Goal: Check status: Check status

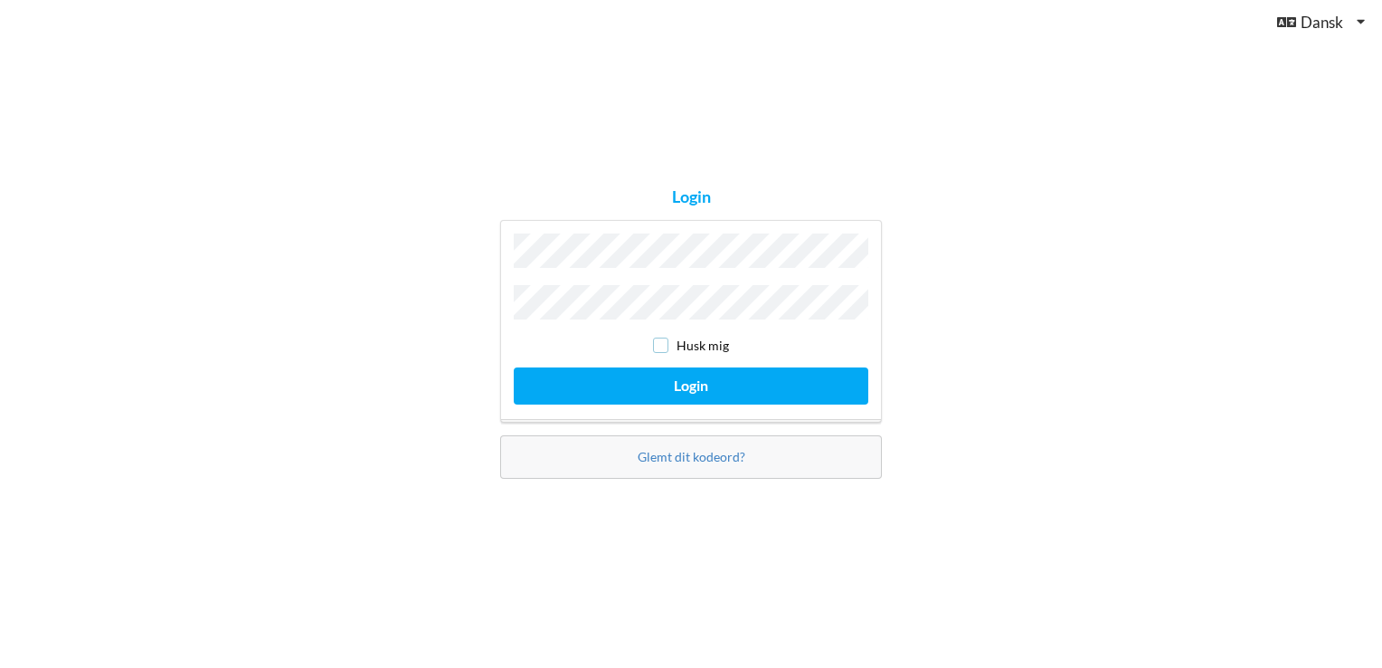
click at [666, 338] on input "checkbox" at bounding box center [660, 344] width 15 height 15
checkbox input "true"
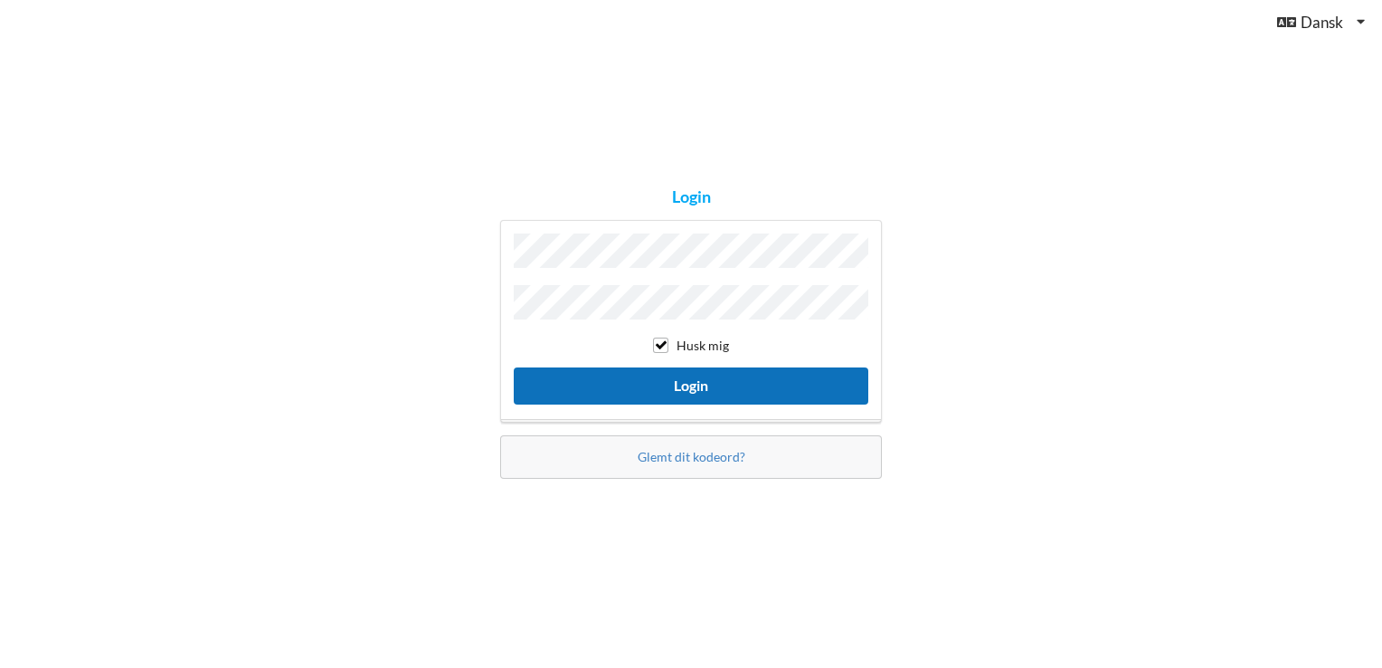
click at [649, 378] on button "Login" at bounding box center [691, 385] width 355 height 37
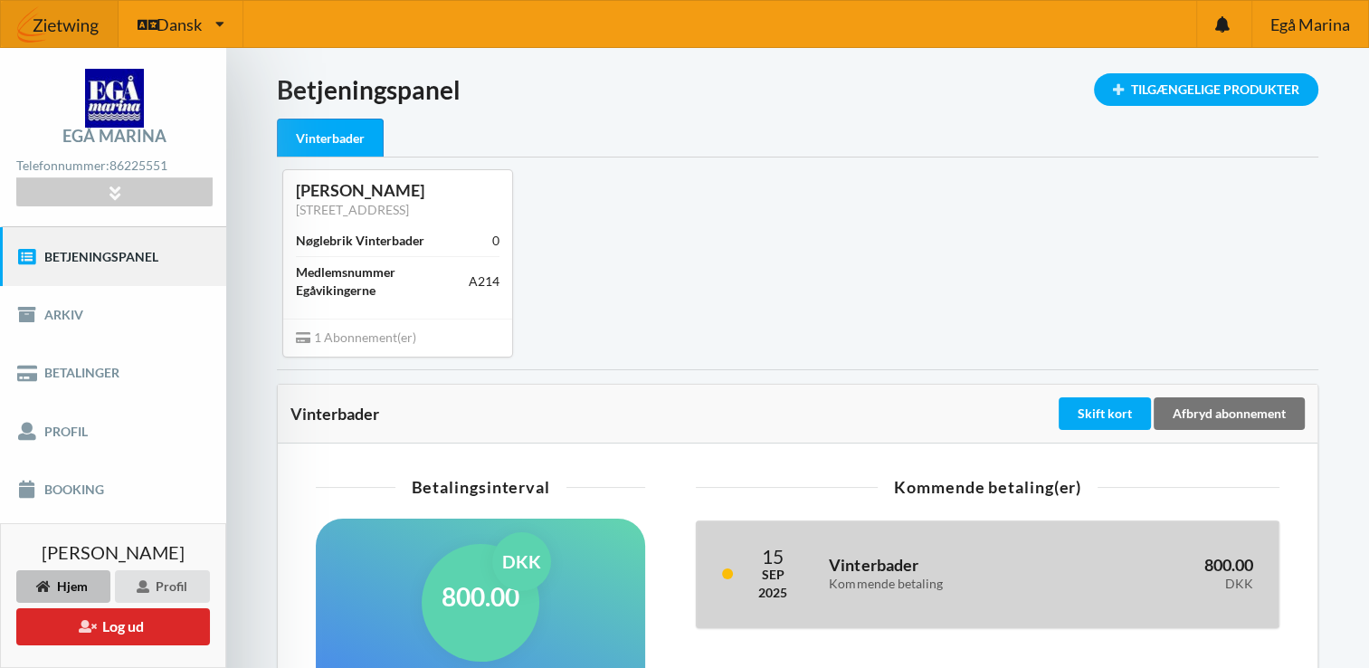
click at [801, 582] on div "[DATE]" at bounding box center [780, 573] width 45 height 55
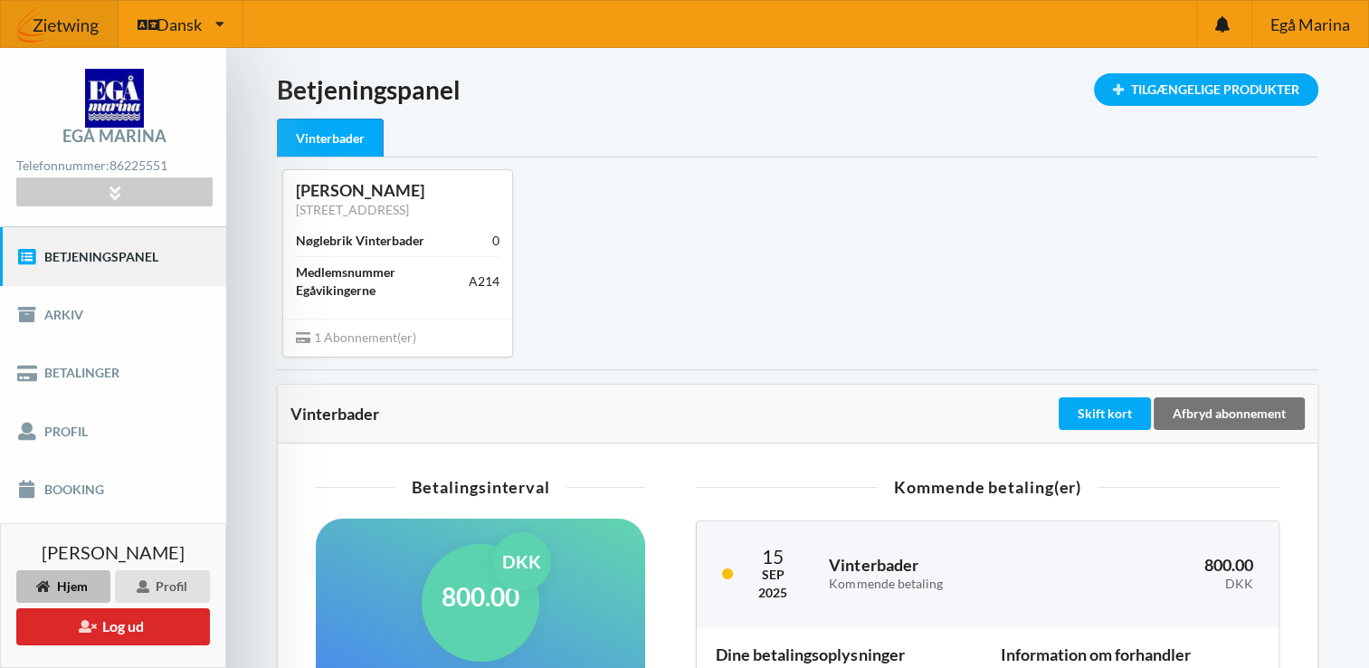
click at [1262, 282] on div "[PERSON_NAME] [STREET_ADDRESS] Vinterbader 0 Medlemsnummer Egåvikingerne A214 1…" at bounding box center [797, 262] width 1066 height 211
click at [1195, 265] on div "[PERSON_NAME] [STREET_ADDRESS] Vinterbader 0 Medlemsnummer Egåvikingerne A214 1…" at bounding box center [797, 262] width 1066 height 211
